Goal: Task Accomplishment & Management: Complete application form

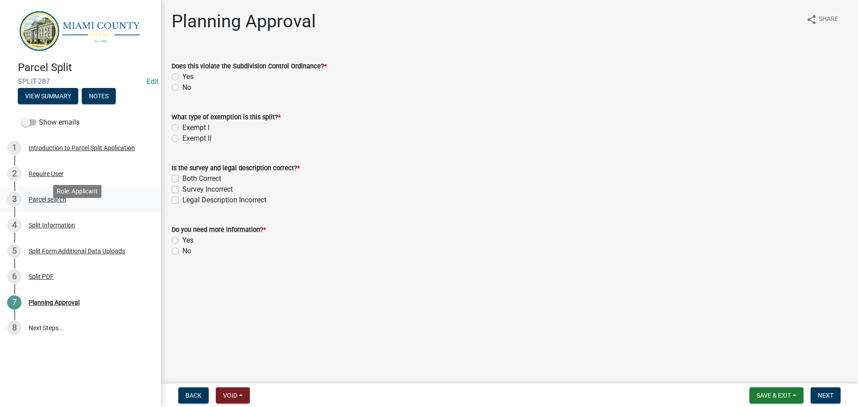
click at [66, 202] on div "Parcel search" at bounding box center [48, 199] width 38 height 6
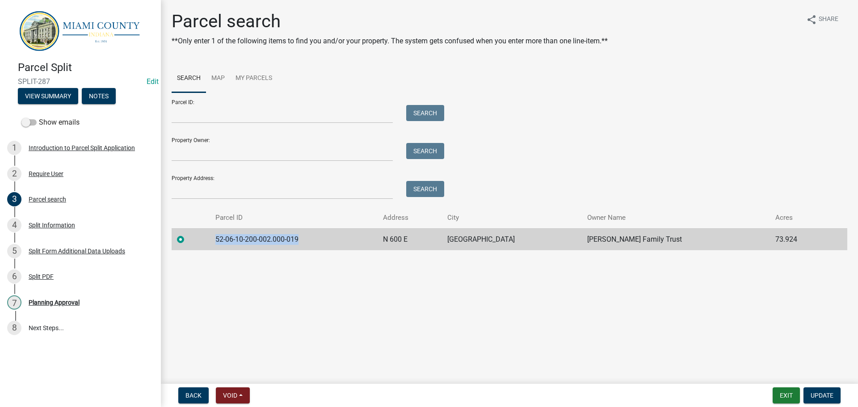
drag, startPoint x: 329, startPoint y: 268, endPoint x: 225, endPoint y: 274, distance: 103.9
click at [225, 250] on td "52-06-10-200-002.000-019" at bounding box center [294, 239] width 168 height 22
copy td "52-06-10-200-002.000-019"
click at [76, 258] on div "5 Split Form Additional Data Uploads" at bounding box center [76, 251] width 139 height 14
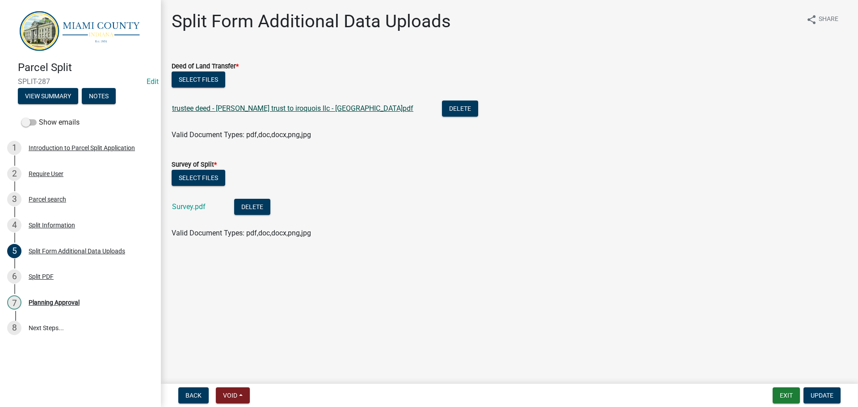
click at [283, 113] on link "trustee deed - [PERSON_NAME] trust to iroquois llc - [GEOGRAPHIC_DATA]pdf" at bounding box center [292, 108] width 241 height 8
click at [198, 211] on link "Survey.pdf" at bounding box center [189, 206] width 34 height 8
click at [789, 405] on nav "Back Void Withdraw Lock Expire Void Exit Update" at bounding box center [509, 395] width 697 height 23
click at [785, 401] on button "Exit" at bounding box center [786, 396] width 27 height 16
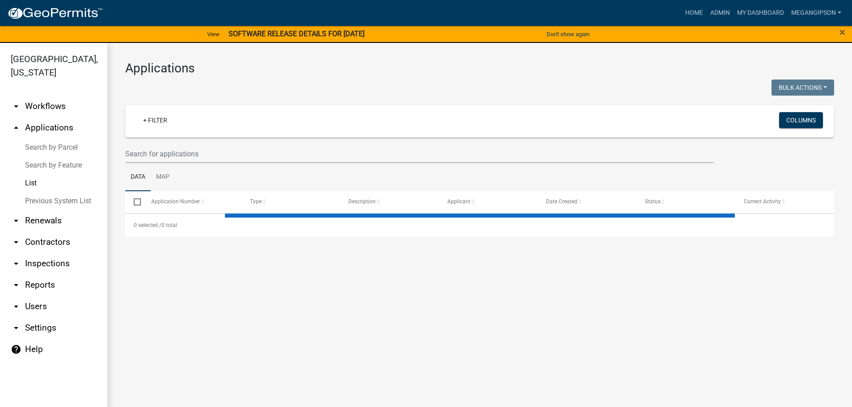
select select "3: 100"
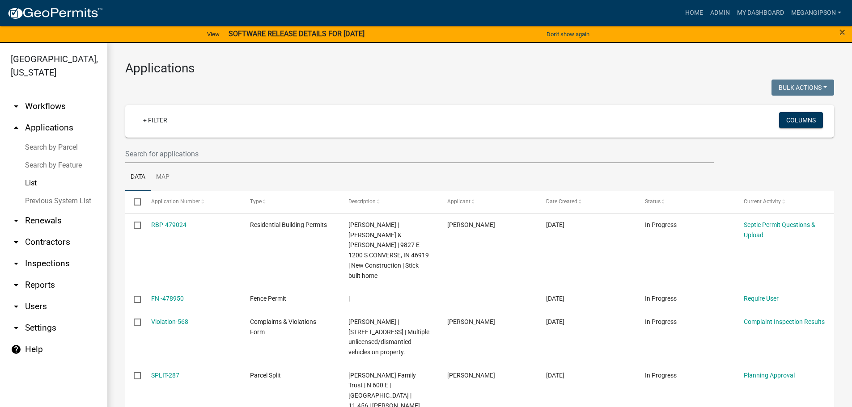
click at [567, 32] on button "Don't show again" at bounding box center [568, 34] width 50 height 15
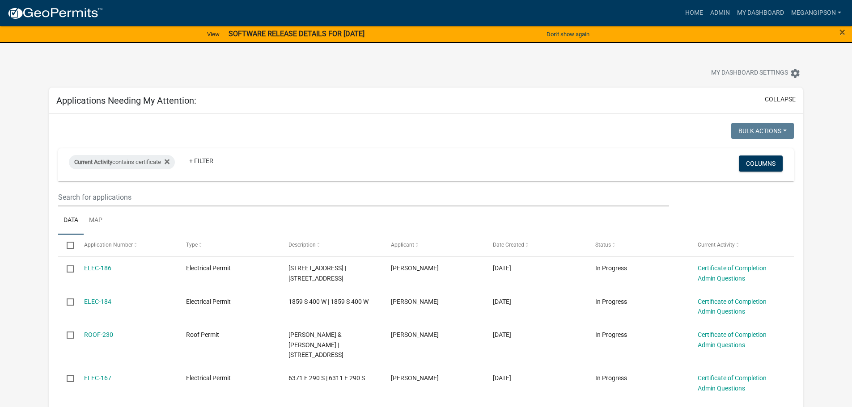
click at [448, 80] on div at bounding box center [265, 74] width 447 height 20
click at [555, 36] on button "Don't show again" at bounding box center [568, 34] width 50 height 15
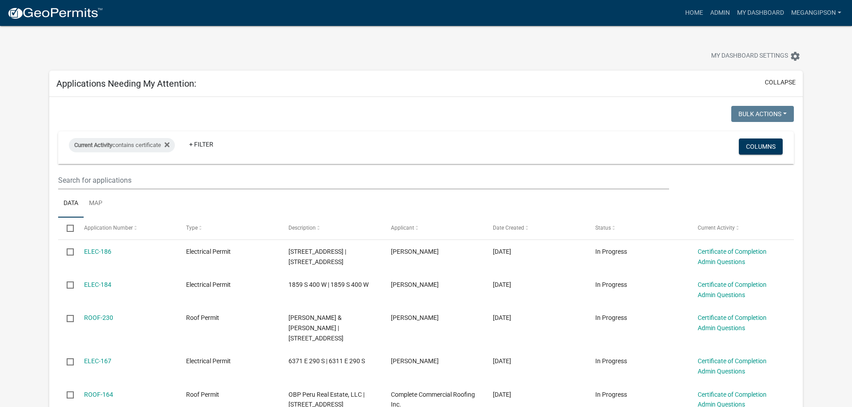
click at [511, 64] on div "My Dashboard Settings settings" at bounding box center [648, 57] width 319 height 20
click at [470, 54] on div at bounding box center [265, 57] width 447 height 20
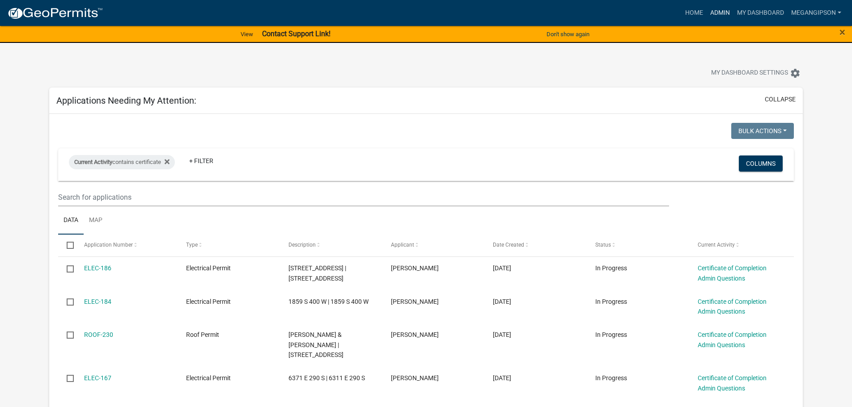
click at [706, 14] on link "Admin" at bounding box center [719, 12] width 27 height 17
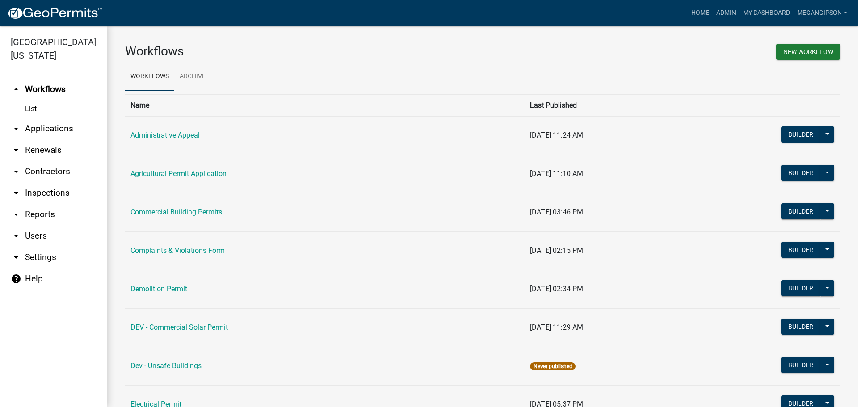
click at [25, 139] on link "arrow_drop_down Applications" at bounding box center [53, 128] width 107 height 21
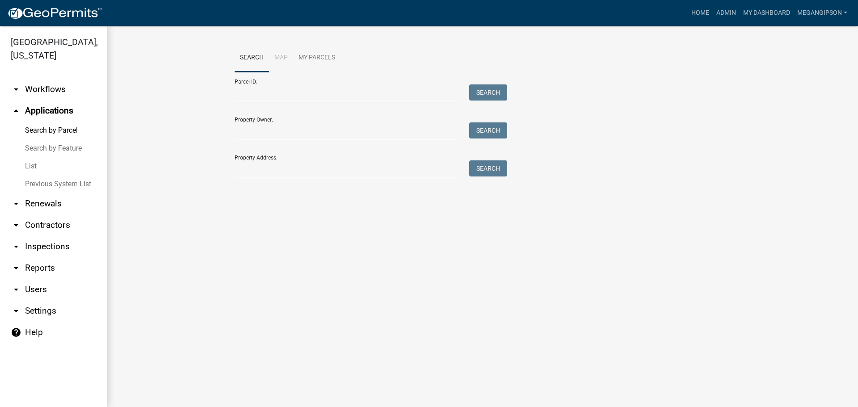
click at [58, 175] on link "List" at bounding box center [53, 166] width 107 height 18
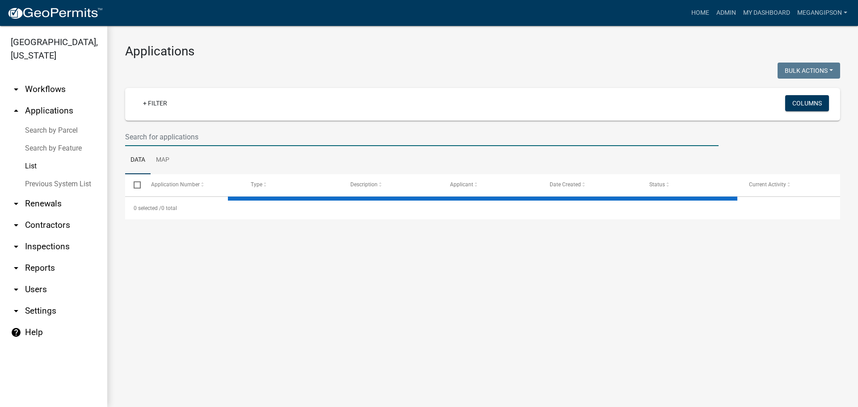
click at [199, 146] on input "text" at bounding box center [422, 137] width 594 height 18
select select "3: 100"
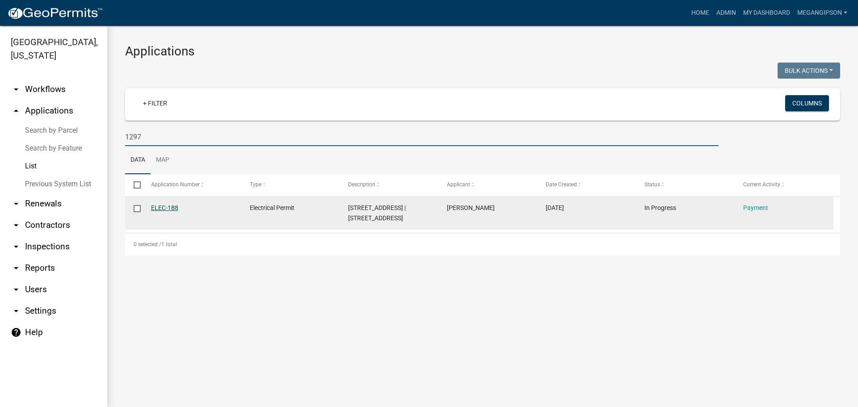
type input "1297"
click at [165, 211] on link "ELEC-188" at bounding box center [164, 207] width 27 height 7
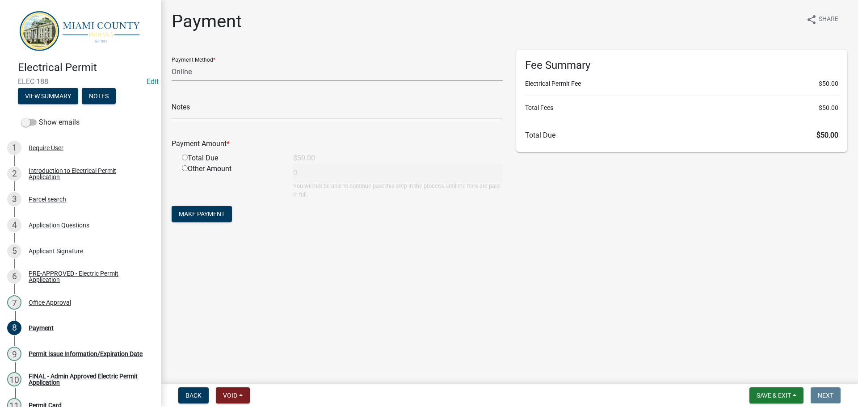
click at [202, 77] on select "Credit Card POS Check Cash Online" at bounding box center [337, 72] width 331 height 18
select select "2: 1"
click at [173, 70] on select "Credit Card POS Check Cash Online" at bounding box center [337, 72] width 331 height 18
click at [185, 160] on input "radio" at bounding box center [185, 158] width 6 height 6
radio input "true"
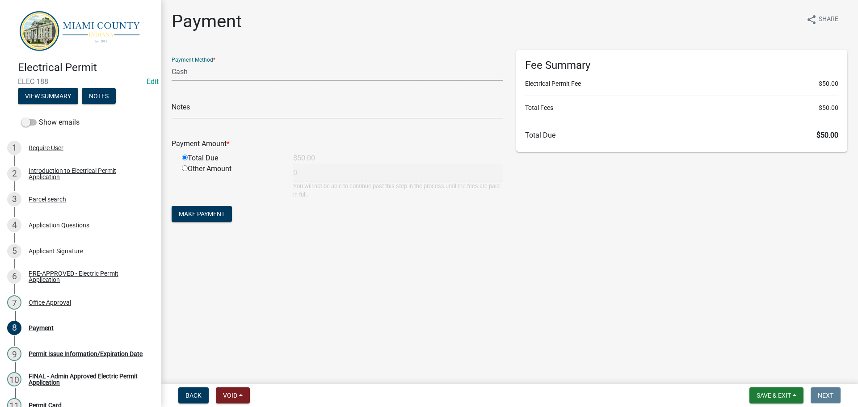
type input "50"
click at [221, 218] on span "Make Payment" at bounding box center [202, 214] width 46 height 7
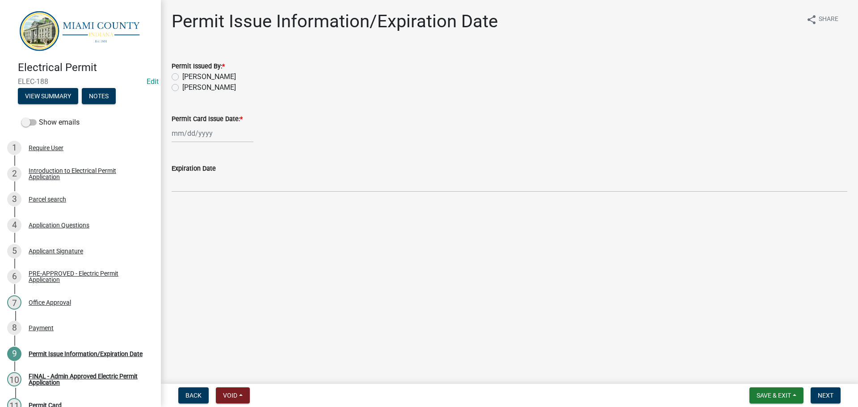
click at [202, 93] on label "[PERSON_NAME]" at bounding box center [209, 87] width 54 height 11
click at [188, 88] on input "[PERSON_NAME]" at bounding box center [185, 85] width 6 height 6
radio input "true"
click at [207, 151] on wm-data-entity-input "Permit Card Issue Date: *" at bounding box center [510, 126] width 676 height 50
click at [211, 143] on div at bounding box center [213, 133] width 82 height 18
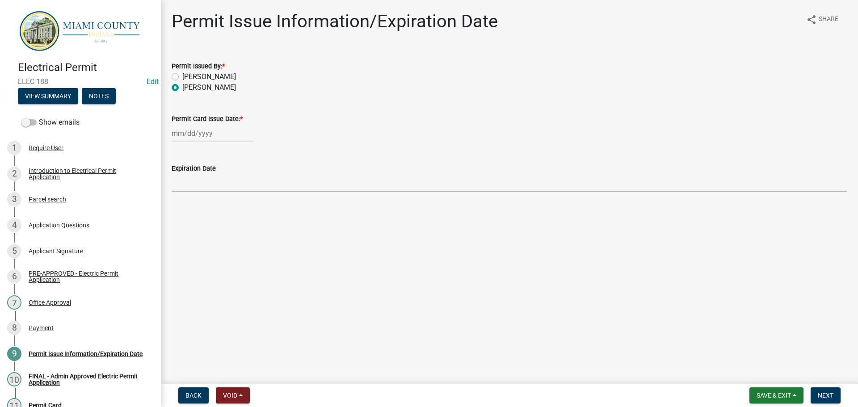
select select "9"
select select "2025"
click at [199, 222] on div "16" at bounding box center [195, 214] width 14 height 14
type input "[DATE]"
click at [822, 393] on span "Next" at bounding box center [826, 395] width 16 height 7
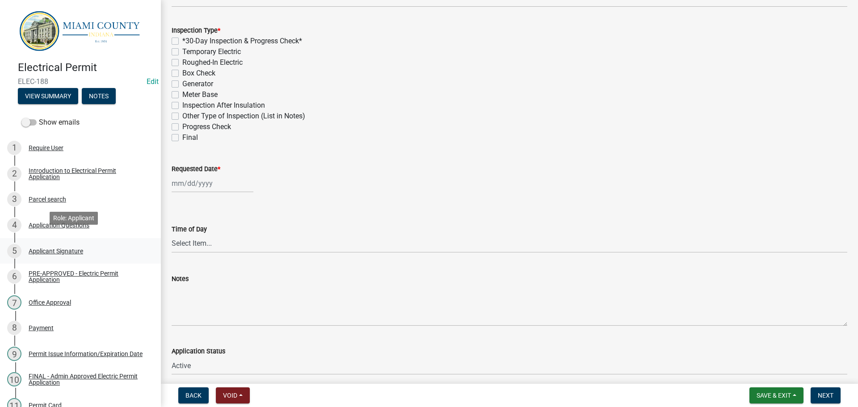
scroll to position [264, 0]
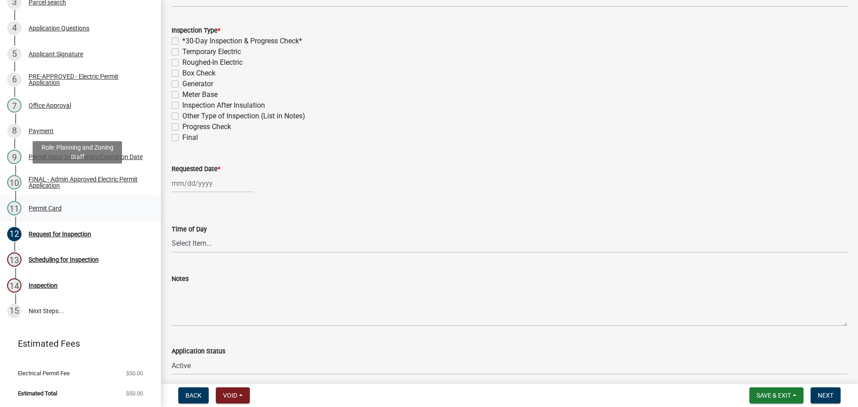
click at [62, 205] on div "Permit Card" at bounding box center [45, 208] width 33 height 6
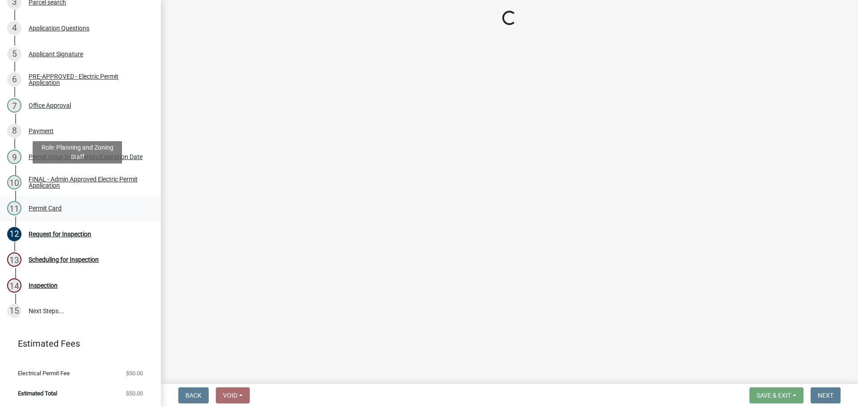
scroll to position [0, 0]
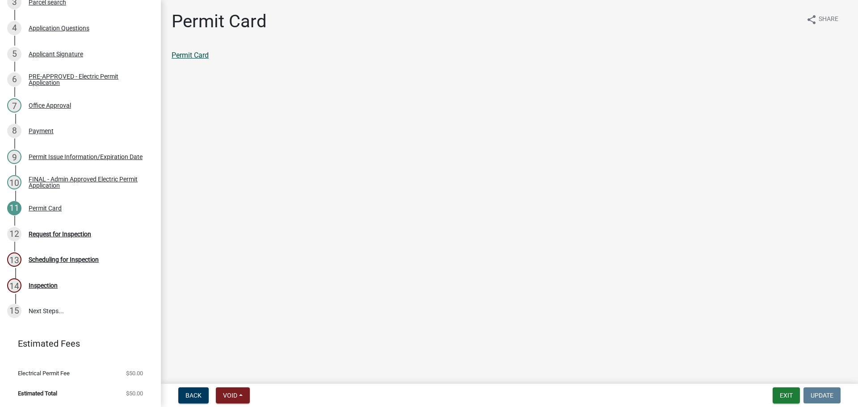
click at [209, 58] on link "Permit Card" at bounding box center [190, 55] width 37 height 8
click at [68, 176] on div "FINAL - Admin Approved Electric Permit Application" at bounding box center [88, 182] width 118 height 13
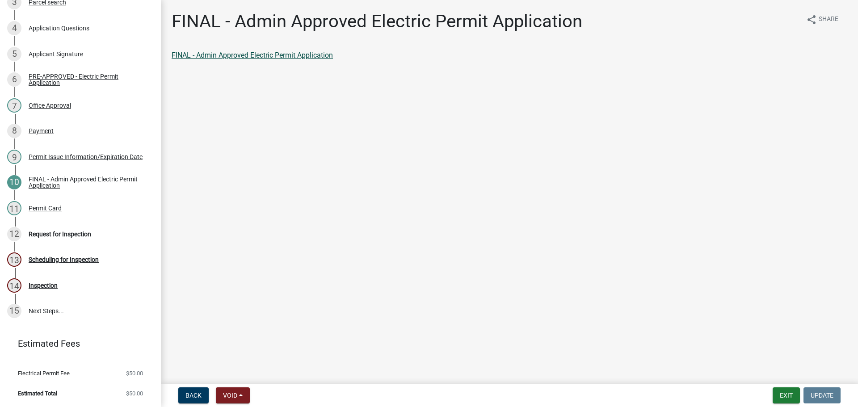
click at [281, 59] on link "FINAL - Admin Approved Electric Permit Application" at bounding box center [252, 55] width 161 height 8
click at [67, 124] on div "8 Payment" at bounding box center [76, 131] width 139 height 14
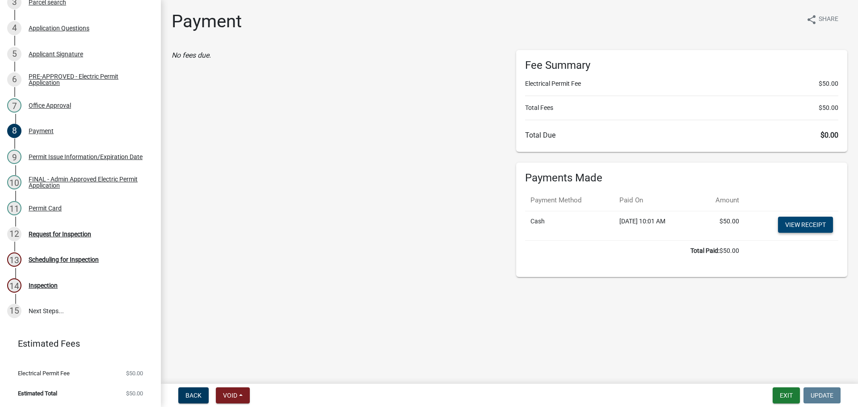
click at [810, 233] on link "View receipt" at bounding box center [805, 225] width 55 height 16
click at [320, 174] on div "No fees due." at bounding box center [337, 163] width 345 height 227
click at [88, 227] on div "12 Request for Inspection" at bounding box center [76, 234] width 139 height 14
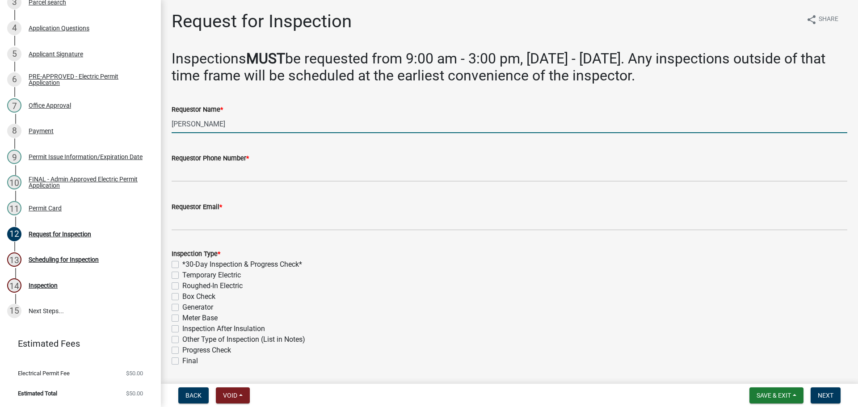
click at [240, 133] on input "[PERSON_NAME]" at bounding box center [510, 124] width 676 height 18
type input "[PERSON_NAME]"
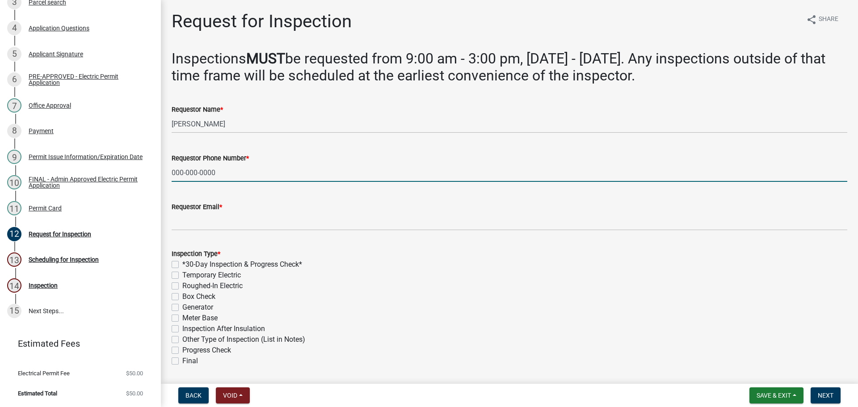
type input "000-000-0000"
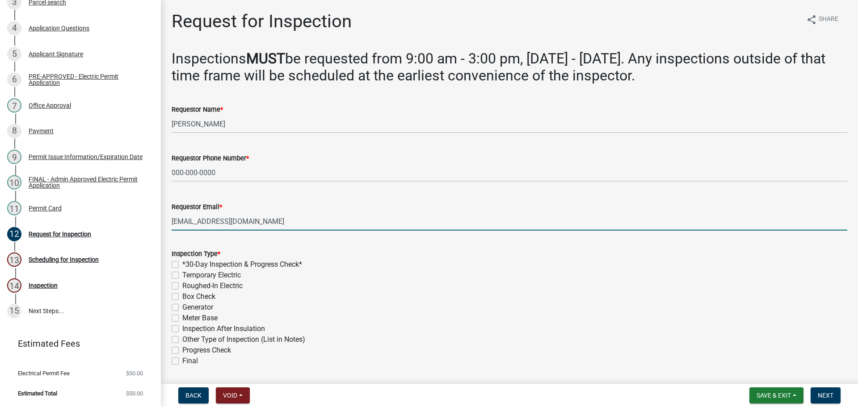
type input "user@user.com"
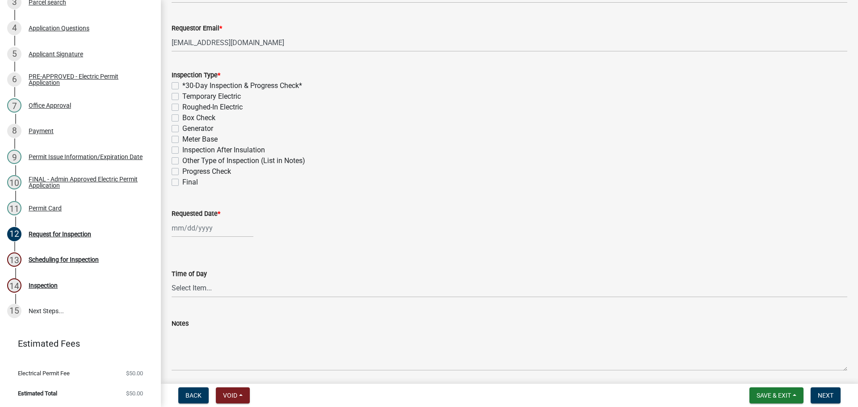
click at [182, 188] on label "Final" at bounding box center [190, 182] width 16 height 11
click at [182, 183] on input "Final" at bounding box center [185, 180] width 6 height 6
checkbox input "true"
checkbox input "false"
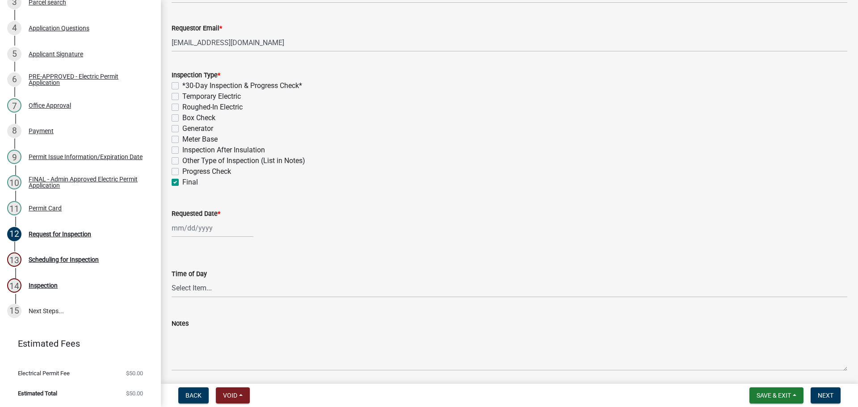
checkbox input "false"
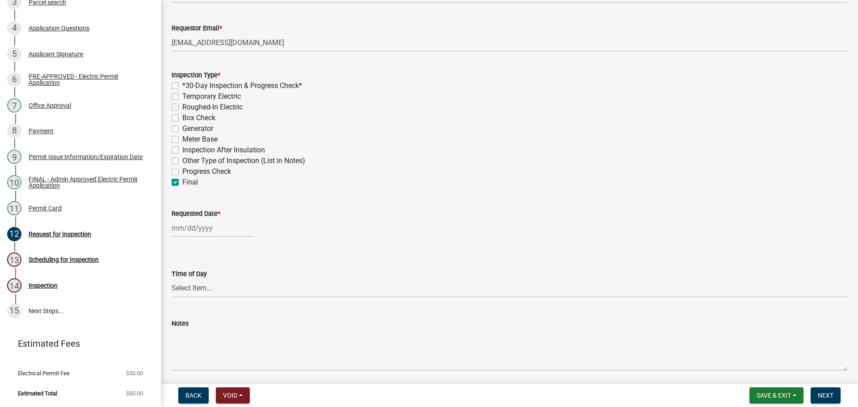
checkbox input "false"
checkbox input "true"
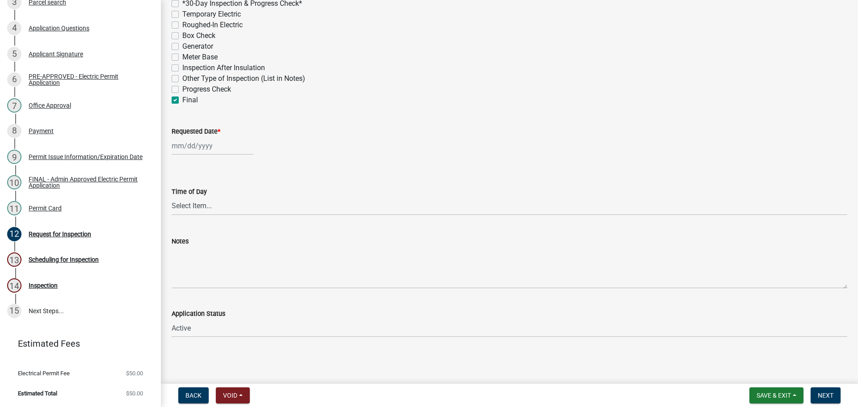
click at [199, 155] on div at bounding box center [213, 146] width 82 height 18
select select "9"
select select "2025"
click at [198, 234] on div "16" at bounding box center [195, 227] width 14 height 14
type input "[DATE]"
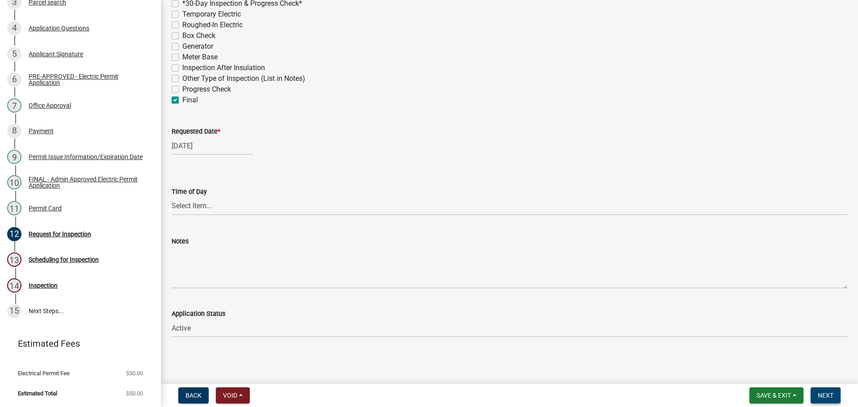
click at [837, 397] on button "Next" at bounding box center [826, 396] width 30 height 16
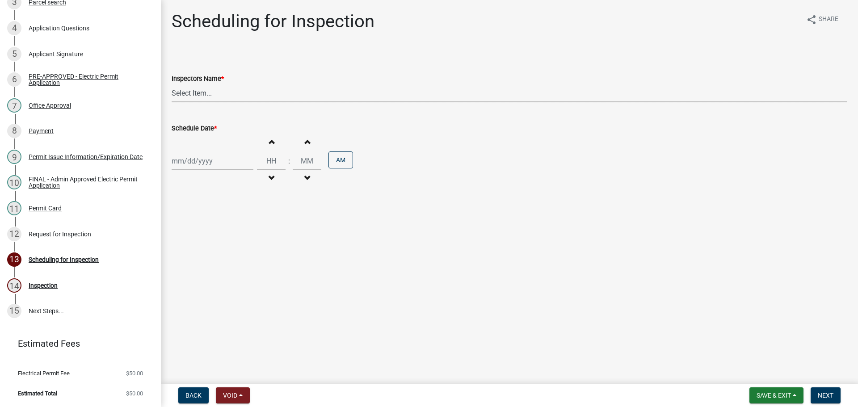
click at [205, 102] on select "Select Item... bmthomas (Brooklyn Thomas) croser (Corey) megangipson (Megan Gip…" at bounding box center [510, 93] width 676 height 18
select select "25b75ae6-03c7-4280-9b34-fcf63005d5e5"
click at [173, 94] on select "Select Item... bmthomas (Brooklyn Thomas) croser (Corey) megangipson (Megan Gip…" at bounding box center [510, 93] width 676 height 18
click at [195, 170] on div at bounding box center [213, 161] width 82 height 18
select select "9"
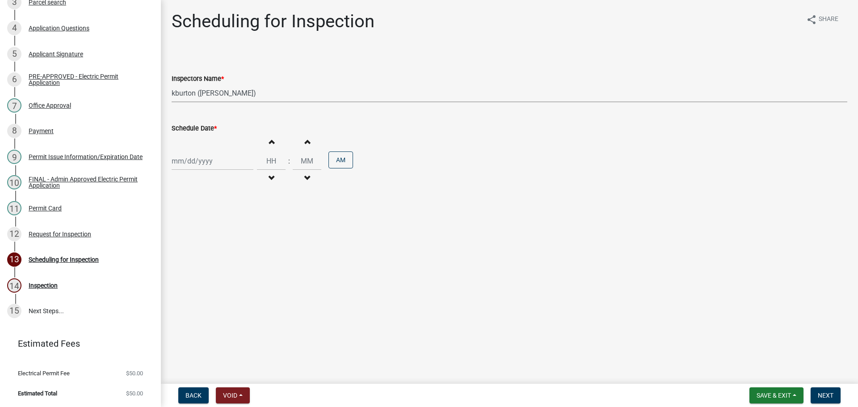
select select "2025"
click at [198, 252] on div "16" at bounding box center [195, 245] width 14 height 14
type input "[DATE]"
click at [282, 170] on input "Hours" at bounding box center [271, 161] width 29 height 18
drag, startPoint x: 478, startPoint y: 231, endPoint x: 482, endPoint y: 233, distance: 5.0
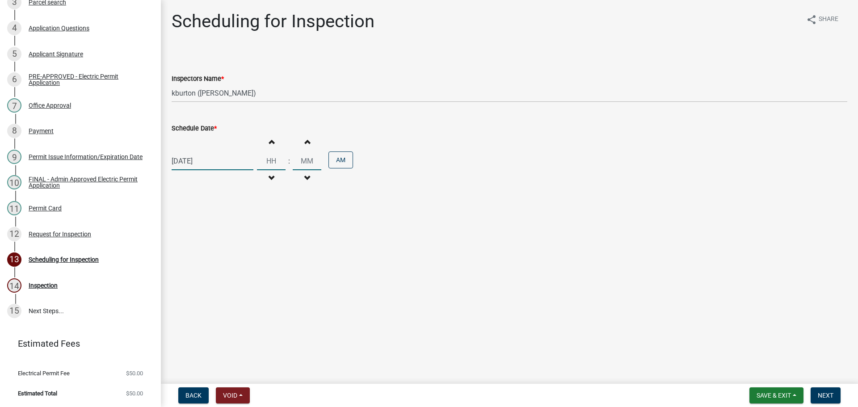
click at [480, 232] on main "Scheduling for Inspection share Share Inspectors Name * Select Item... bmthomas…" at bounding box center [509, 190] width 697 height 380
click at [821, 396] on span "Next" at bounding box center [826, 395] width 16 height 7
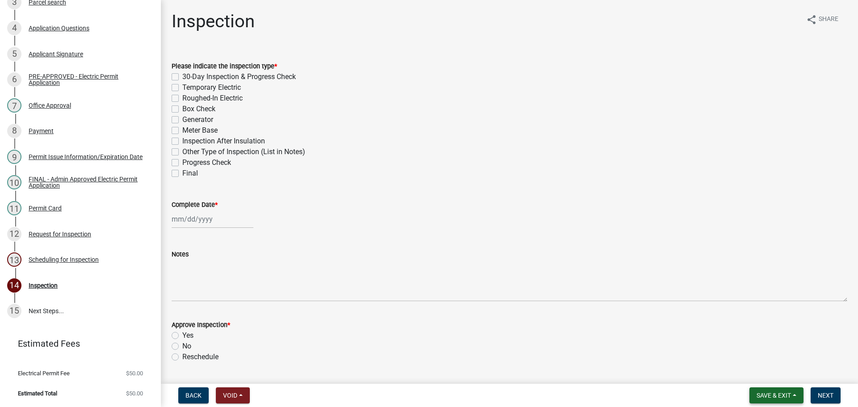
click at [775, 392] on span "Save & Exit" at bounding box center [774, 395] width 34 height 7
click at [749, 370] on button "Save & Exit" at bounding box center [768, 369] width 72 height 21
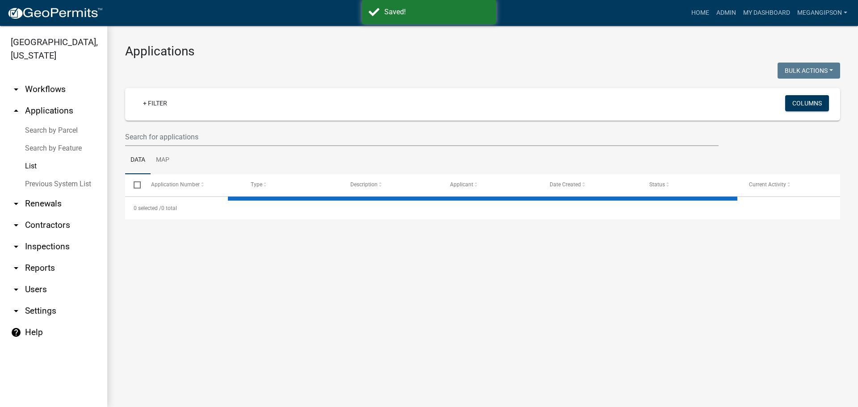
select select "3: 100"
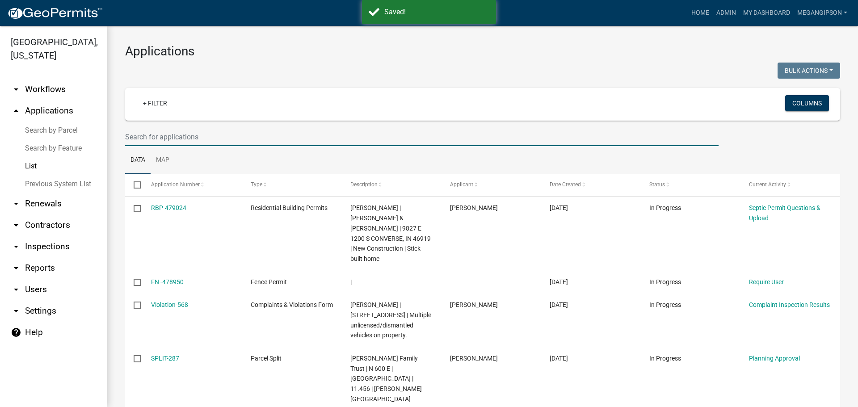
click at [258, 146] on input "text" at bounding box center [422, 137] width 594 height 18
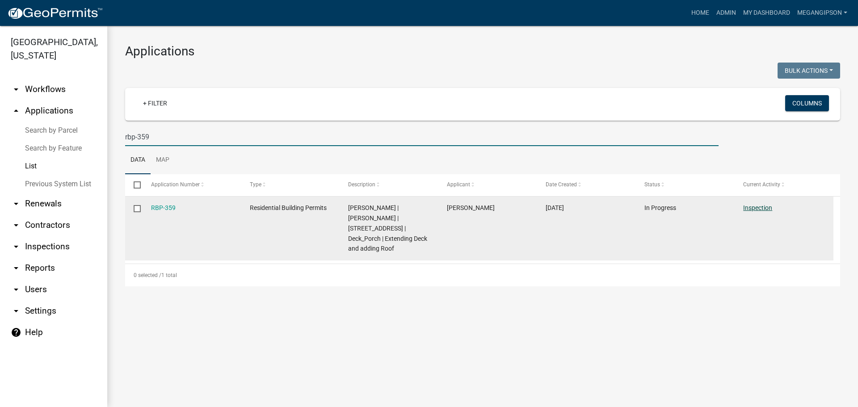
type input "rbp-359"
click at [751, 211] on link "Inspection" at bounding box center [757, 207] width 29 height 7
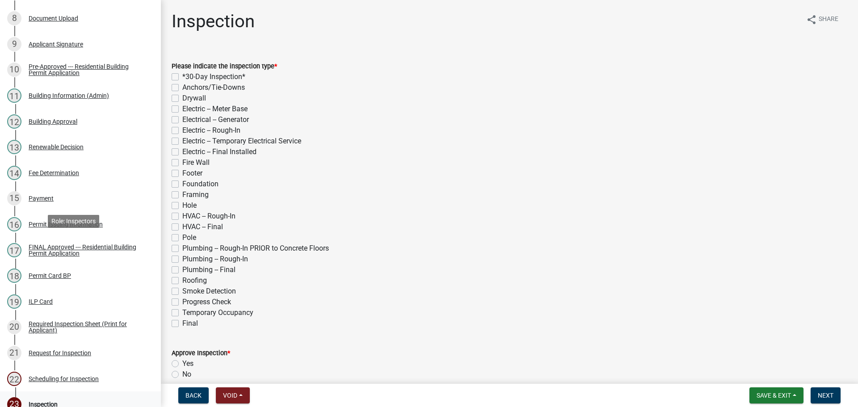
scroll to position [561, 0]
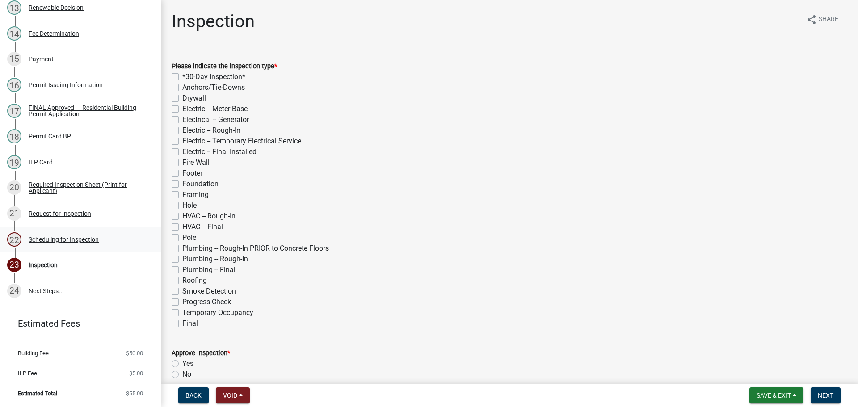
click at [63, 236] on div "Scheduling for Inspection" at bounding box center [64, 239] width 70 height 6
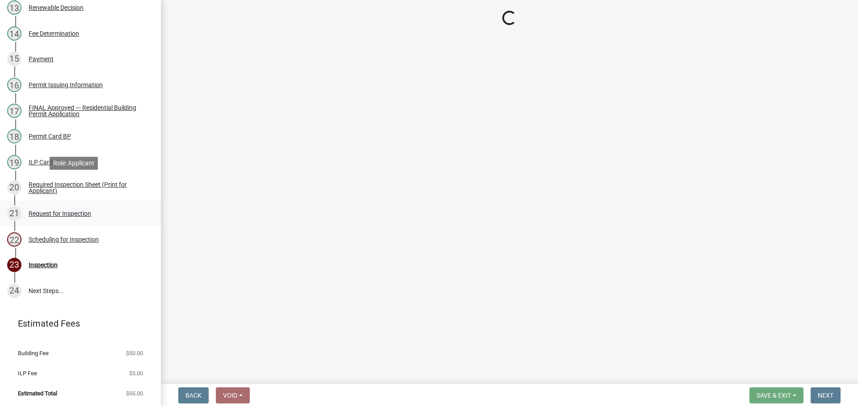
select select "25b75ae6-03c7-4280-9b34-fcf63005d5e5"
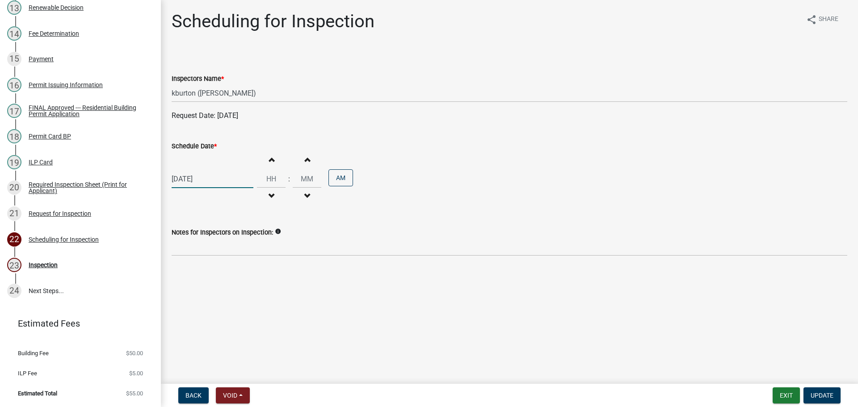
click at [200, 188] on div "09/17/2025" at bounding box center [213, 179] width 82 height 18
select select "9"
select select "2025"
click at [449, 191] on div "09/17/2025 Jan Feb Mar Apr May Jun Jul Aug Sep Oct Nov Dec 1525 1526 1527 1528 …" at bounding box center [510, 179] width 676 height 55
click at [83, 207] on div "21 Request for Inspection" at bounding box center [76, 214] width 139 height 14
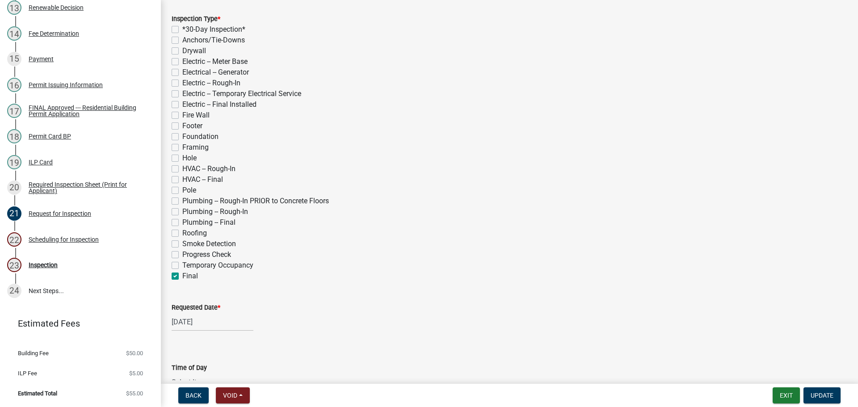
scroll to position [179, 0]
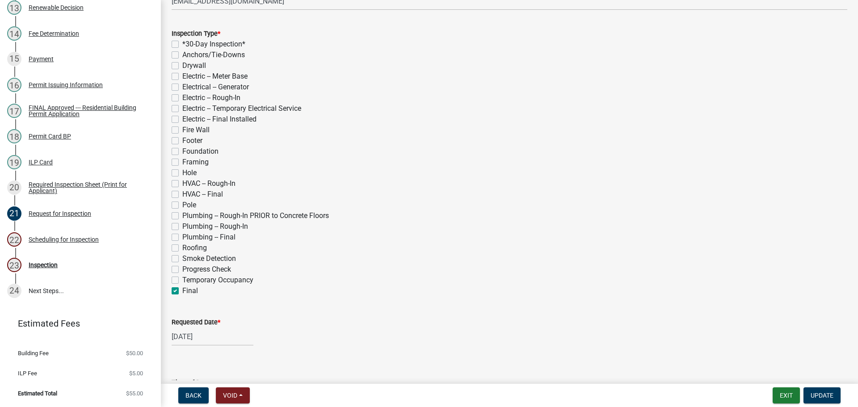
click at [182, 253] on label "Roofing" at bounding box center [194, 248] width 25 height 11
click at [182, 249] on input "Roofing" at bounding box center [185, 246] width 6 height 6
checkbox input "true"
checkbox input "false"
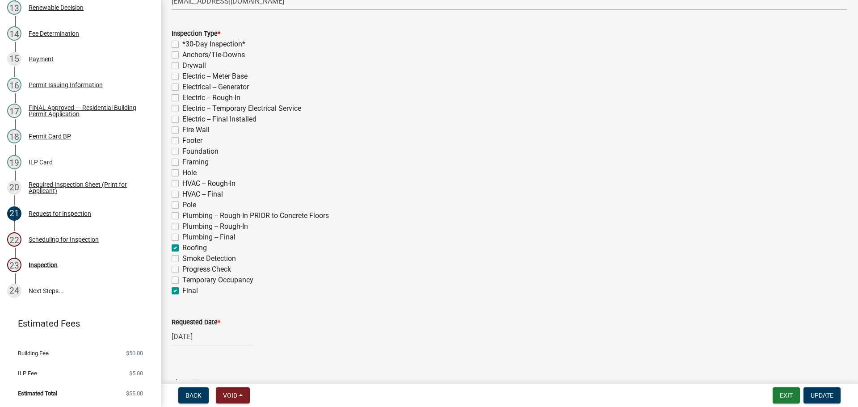
checkbox input "false"
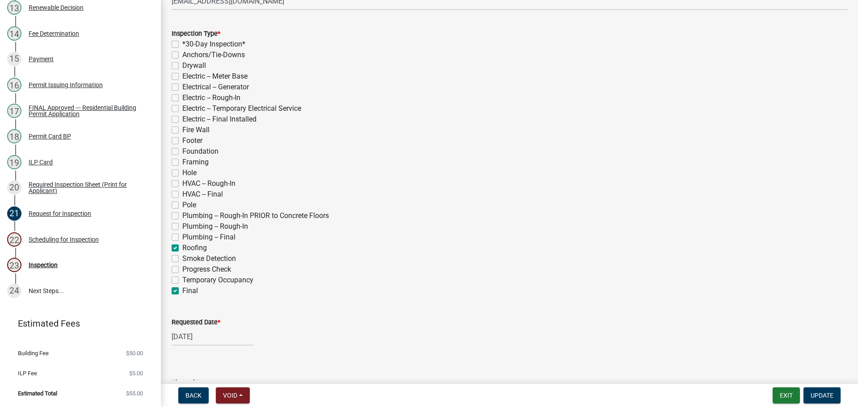
checkbox input "false"
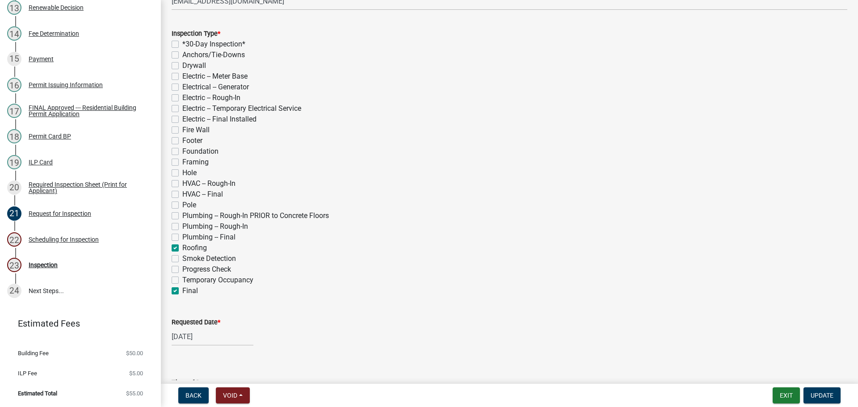
checkbox input "false"
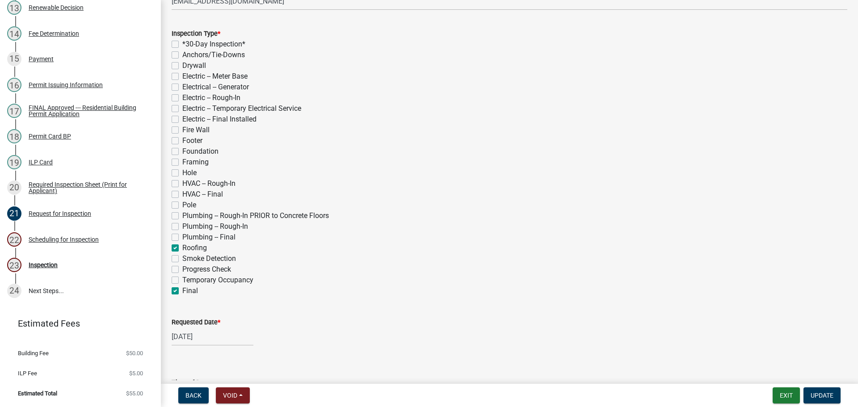
checkbox input "false"
checkbox input "true"
checkbox input "false"
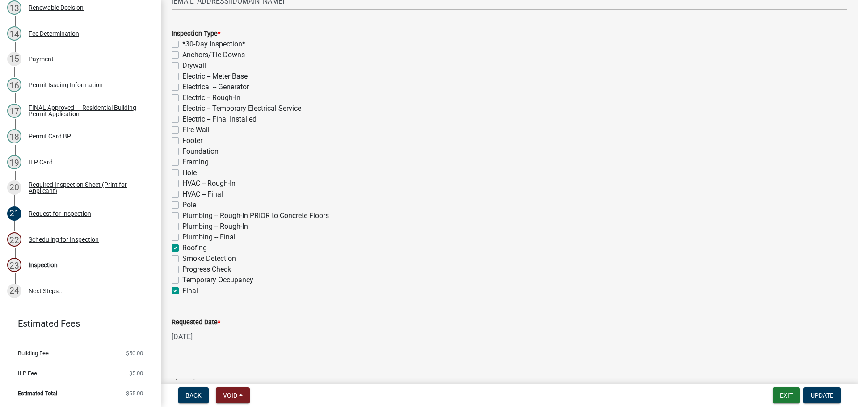
checkbox input "false"
checkbox input "true"
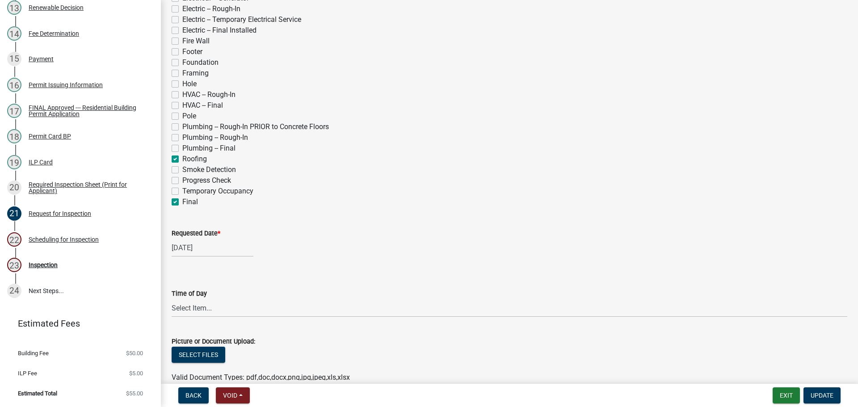
scroll to position [402, 0]
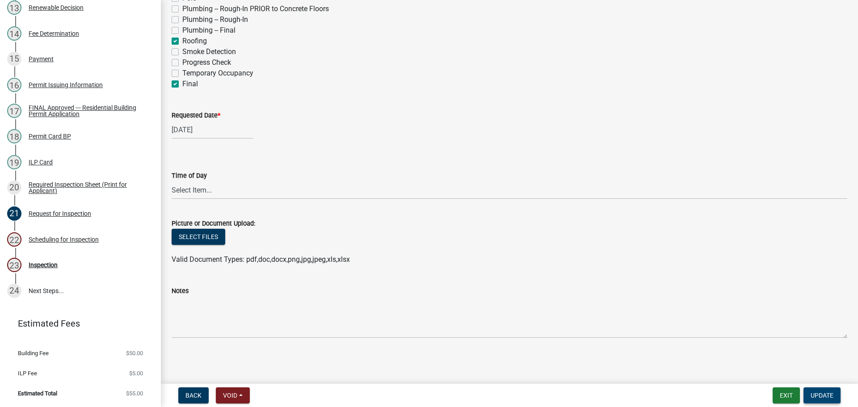
click at [816, 396] on span "Update" at bounding box center [822, 395] width 23 height 7
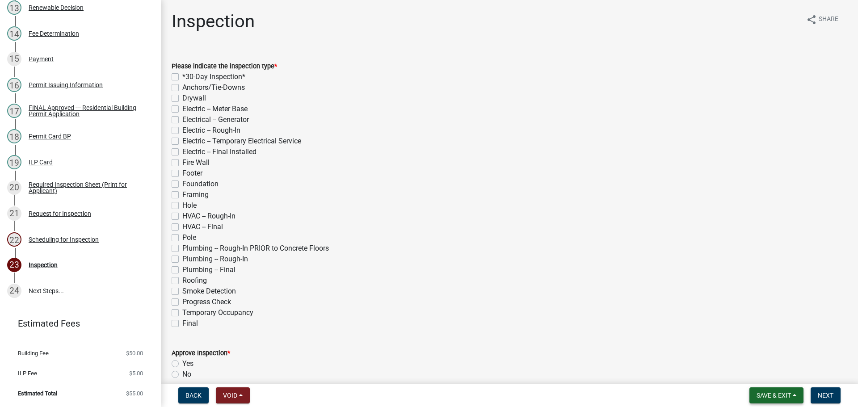
click at [780, 389] on button "Save & Exit" at bounding box center [777, 396] width 54 height 16
click at [754, 367] on button "Save & Exit" at bounding box center [768, 369] width 72 height 21
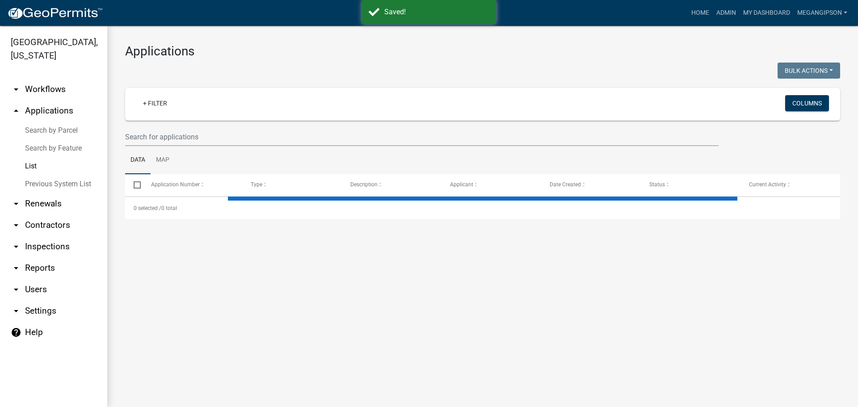
select select "3: 100"
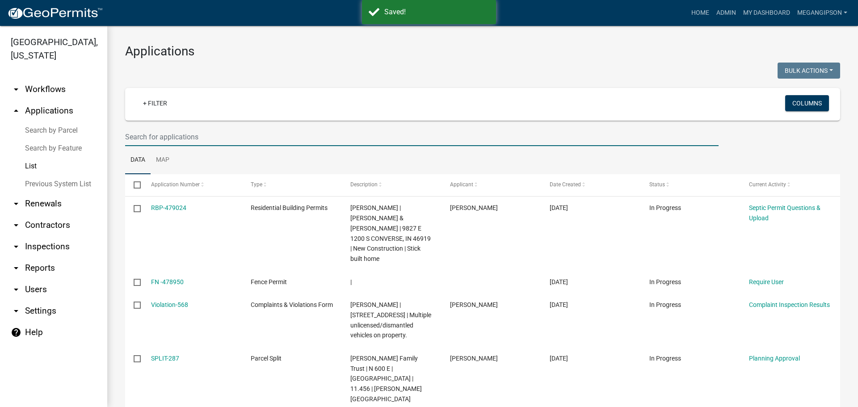
click at [274, 140] on input "text" at bounding box center [422, 137] width 594 height 18
type input "poland"
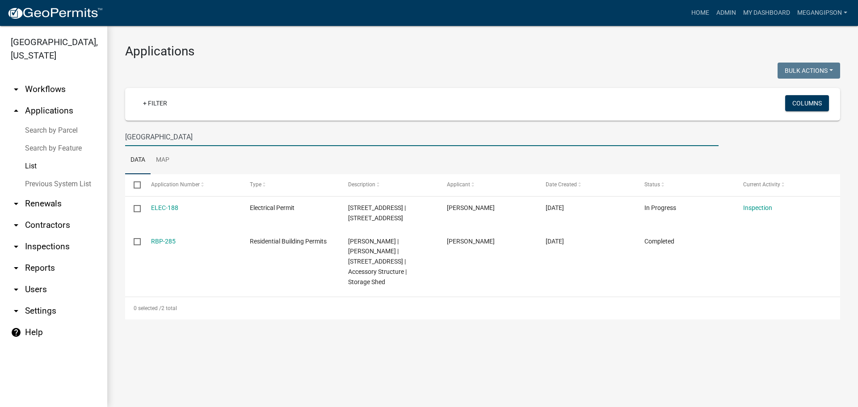
drag, startPoint x: 90, startPoint y: 151, endPoint x: 41, endPoint y: 146, distance: 49.5
click at [54, 148] on div "Miami County, Indiana arrow_drop_down Workflows List arrow_drop_up Applications…" at bounding box center [429, 216] width 858 height 381
click at [347, 59] on h3 "Applications" at bounding box center [482, 51] width 715 height 15
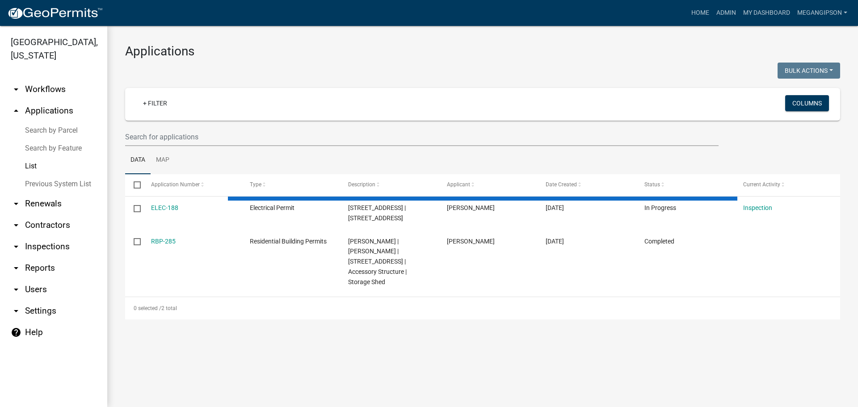
select select "3: 100"
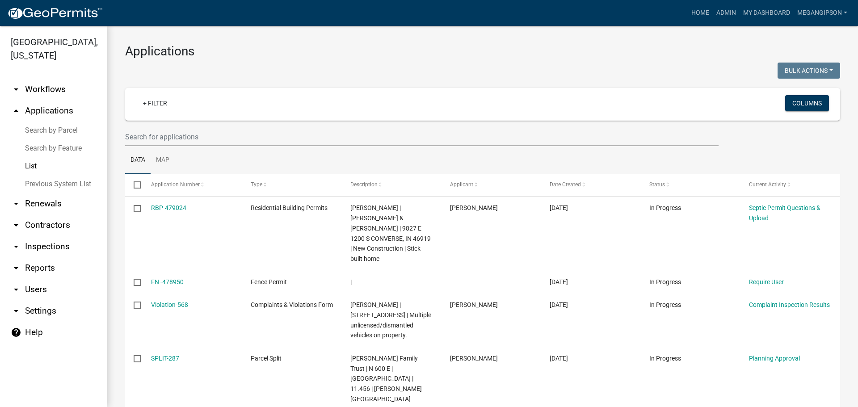
click at [403, 53] on h3 "Applications" at bounding box center [482, 51] width 715 height 15
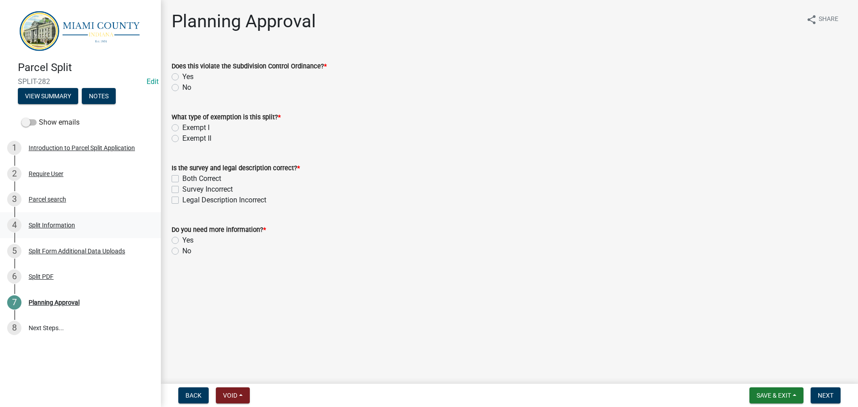
click at [72, 228] on div "Split Information" at bounding box center [52, 225] width 46 height 6
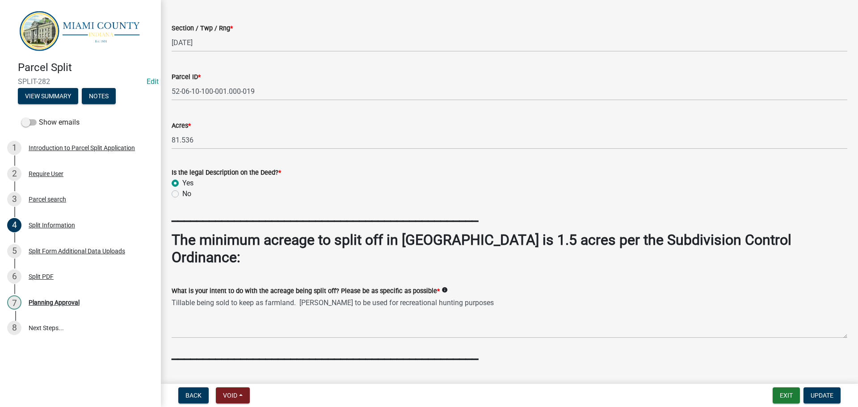
scroll to position [770, 0]
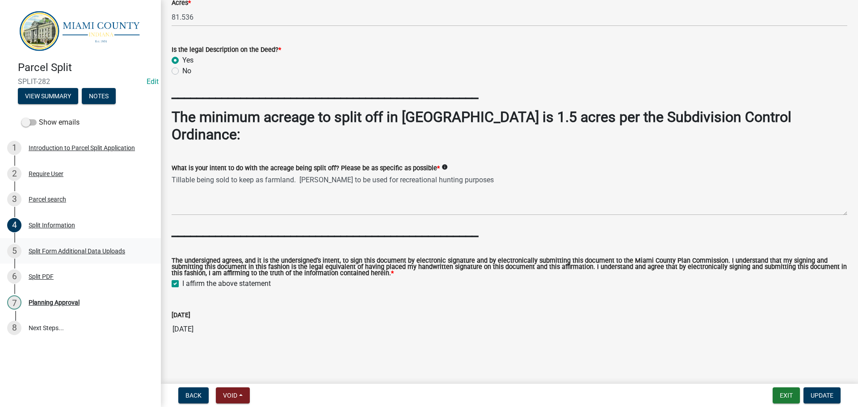
click at [85, 258] on div "5 Split Form Additional Data Uploads" at bounding box center [76, 251] width 139 height 14
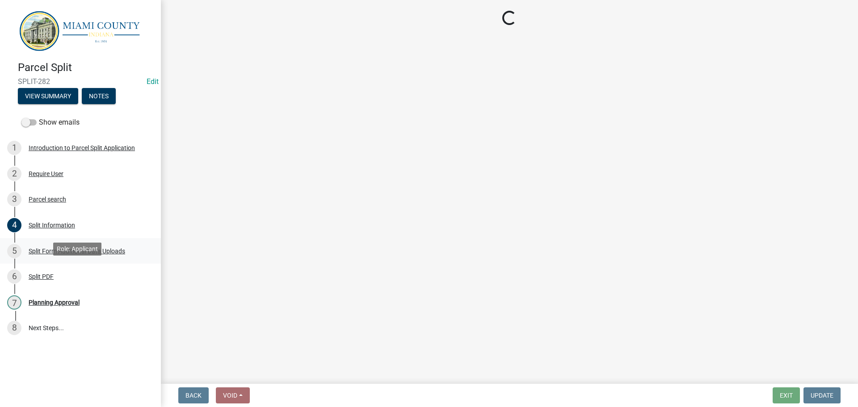
scroll to position [0, 0]
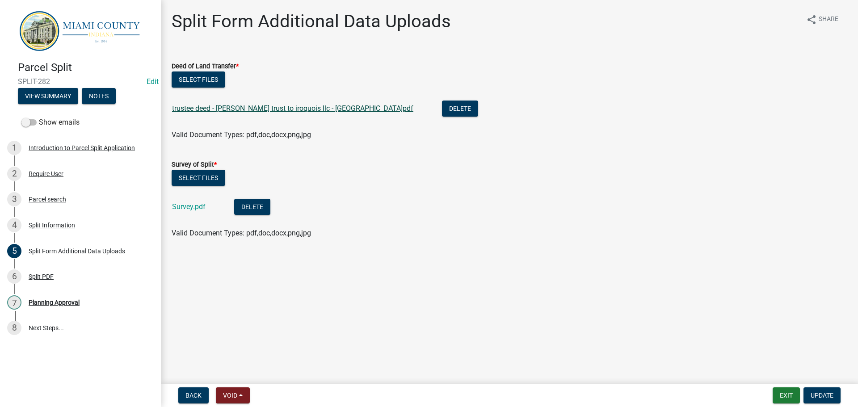
click at [291, 113] on link "trustee deed - [PERSON_NAME] trust to iroquois llc - [GEOGRAPHIC_DATA]pdf" at bounding box center [292, 108] width 241 height 8
click at [774, 388] on button "Exit" at bounding box center [786, 396] width 27 height 16
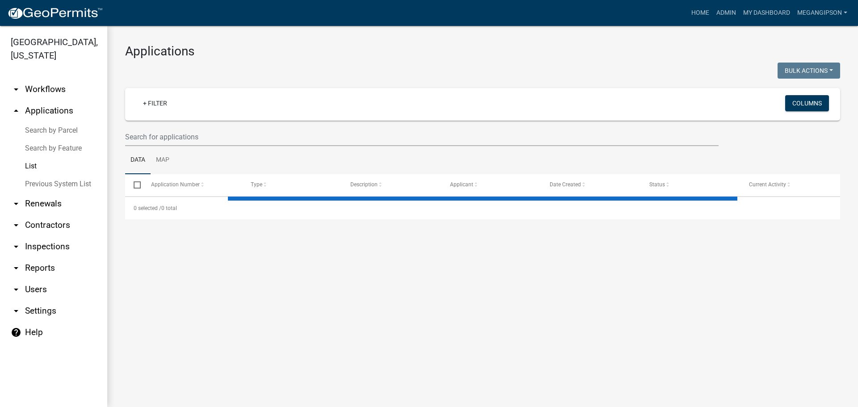
select select "3: 100"
